Goal: Navigation & Orientation: Find specific page/section

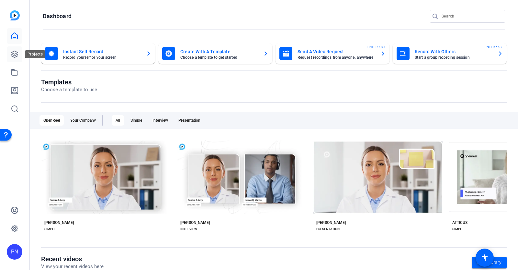
click at [16, 54] on icon at bounding box center [15, 54] width 8 height 8
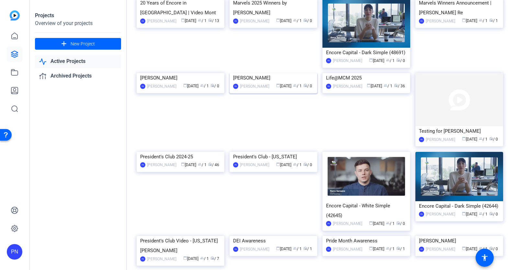
scroll to position [202, 0]
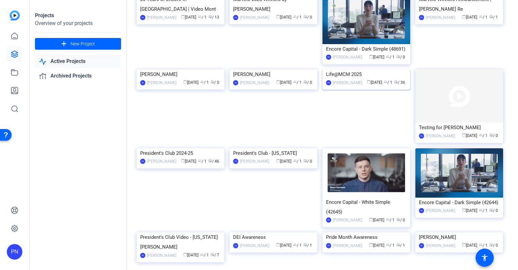
click at [343, 69] on img at bounding box center [367, 69] width 88 height 0
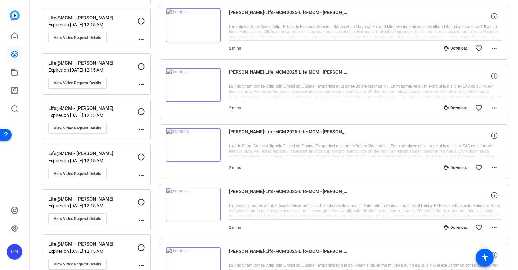
scroll to position [552, 0]
